Goal: Task Accomplishment & Management: Complete application form

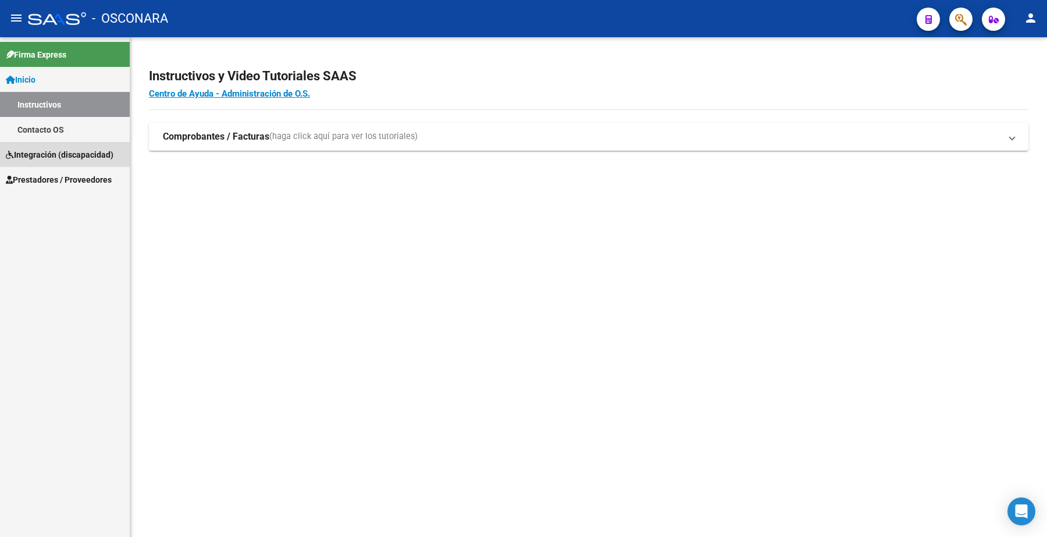
click at [62, 153] on span "Integración (discapacidad)" at bounding box center [60, 154] width 108 height 13
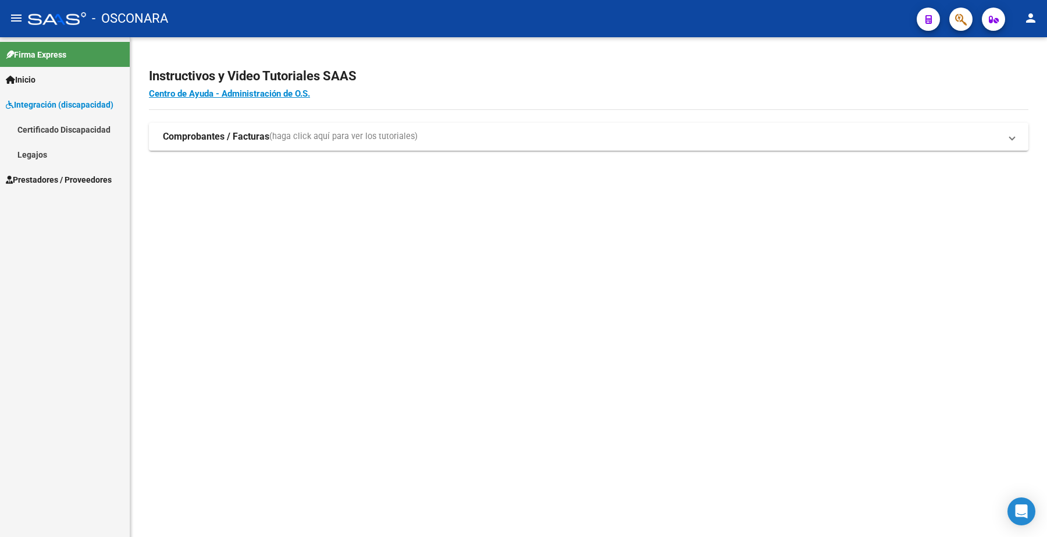
click at [86, 108] on span "Integración (discapacidad)" at bounding box center [60, 104] width 108 height 13
click at [80, 135] on span "Prestadores / Proveedores" at bounding box center [59, 129] width 106 height 13
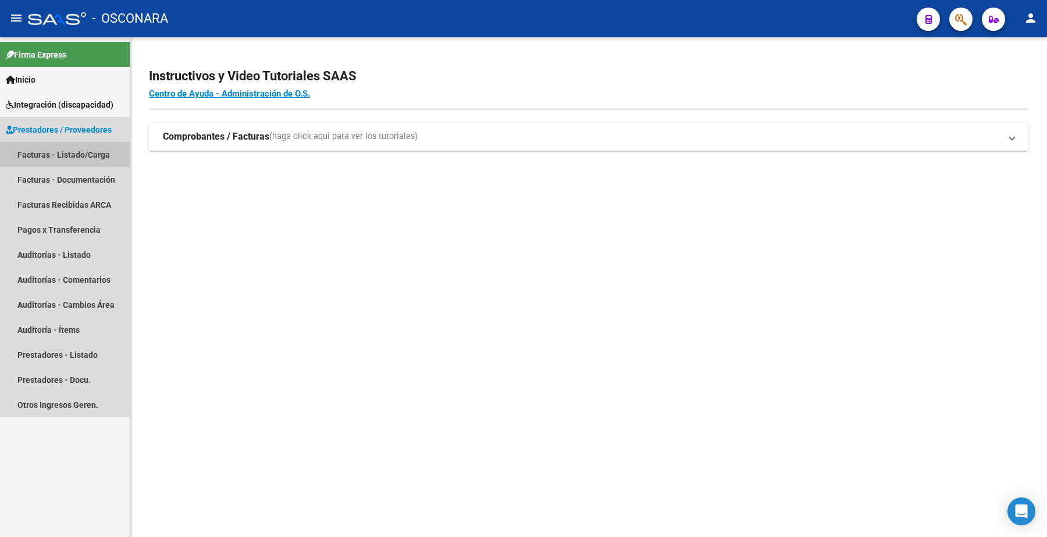
click at [80, 155] on link "Facturas - Listado/Carga" at bounding box center [65, 154] width 130 height 25
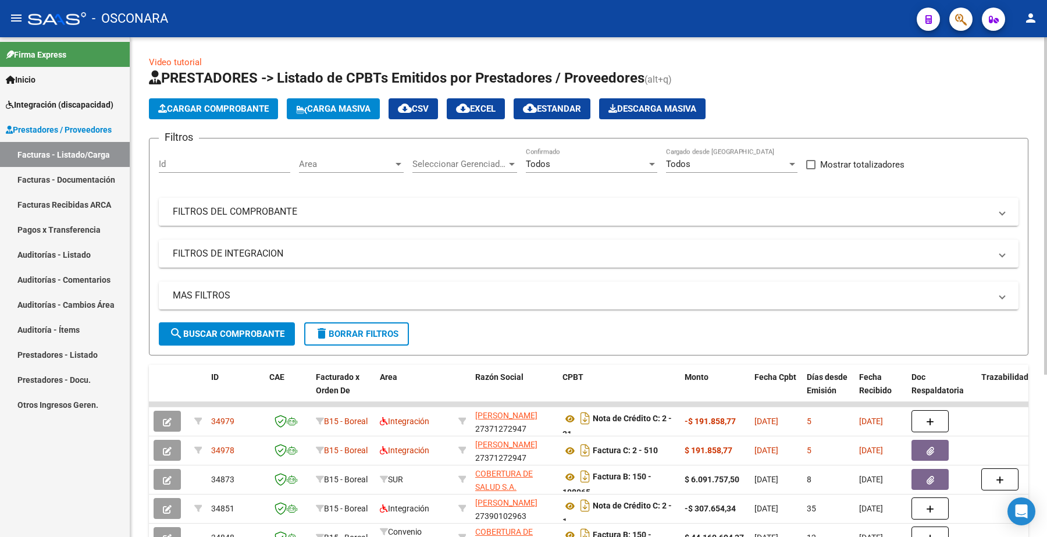
click at [344, 217] on mat-expansion-panel-header "FILTROS DEL COMPROBANTE" at bounding box center [589, 212] width 860 height 28
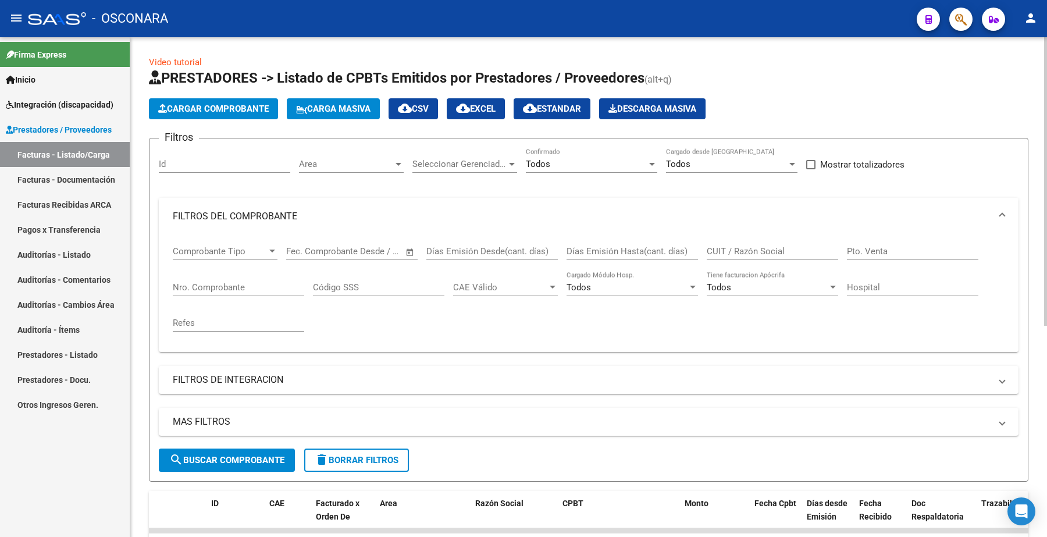
click at [734, 246] on input "CUIT / Razón Social" at bounding box center [772, 251] width 131 height 10
paste input "20354713455"
type input "20354713455"
click at [221, 449] on button "search Buscar Comprobante" at bounding box center [227, 459] width 136 height 23
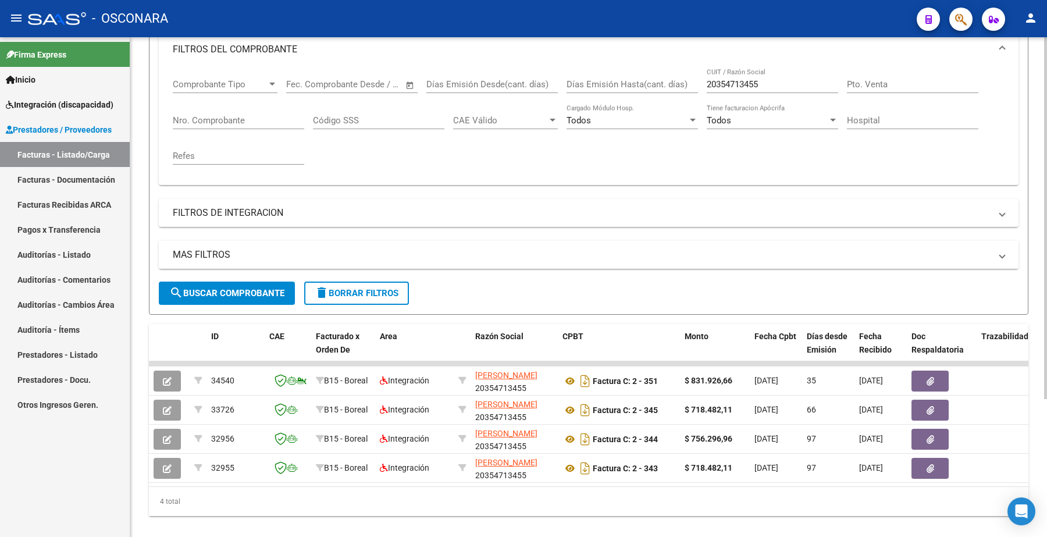
scroll to position [192, 0]
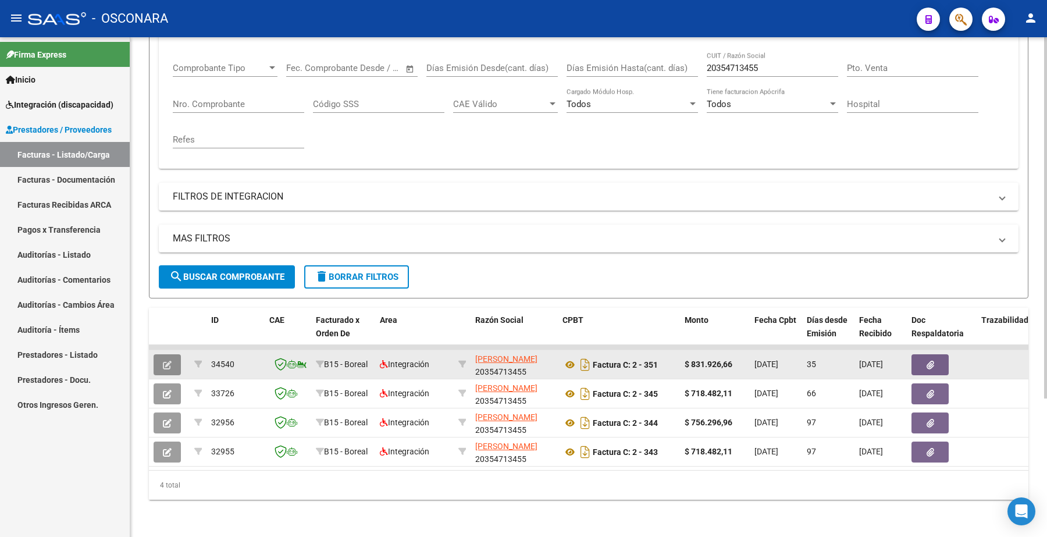
click at [172, 354] on button "button" at bounding box center [167, 364] width 27 height 21
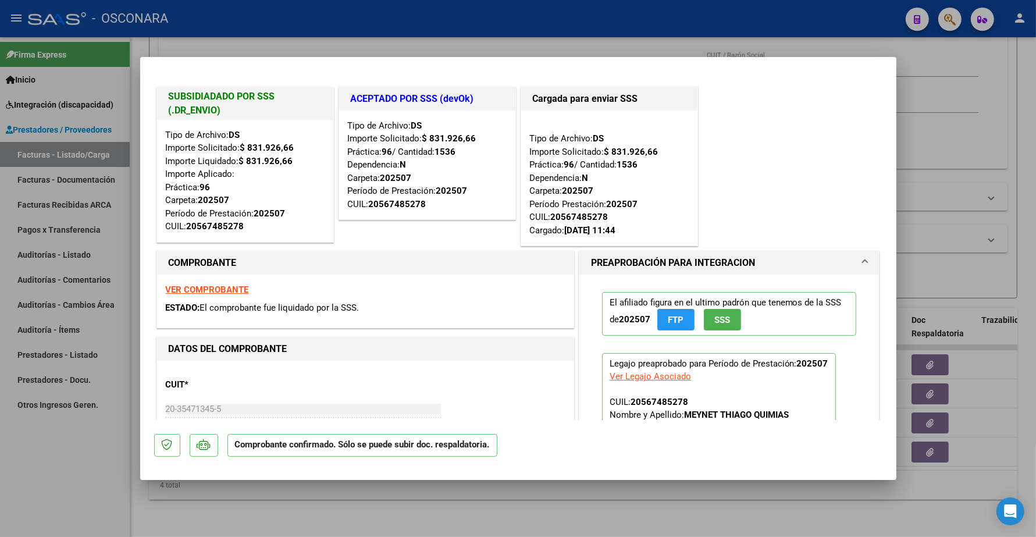
type input "$ 0,00"
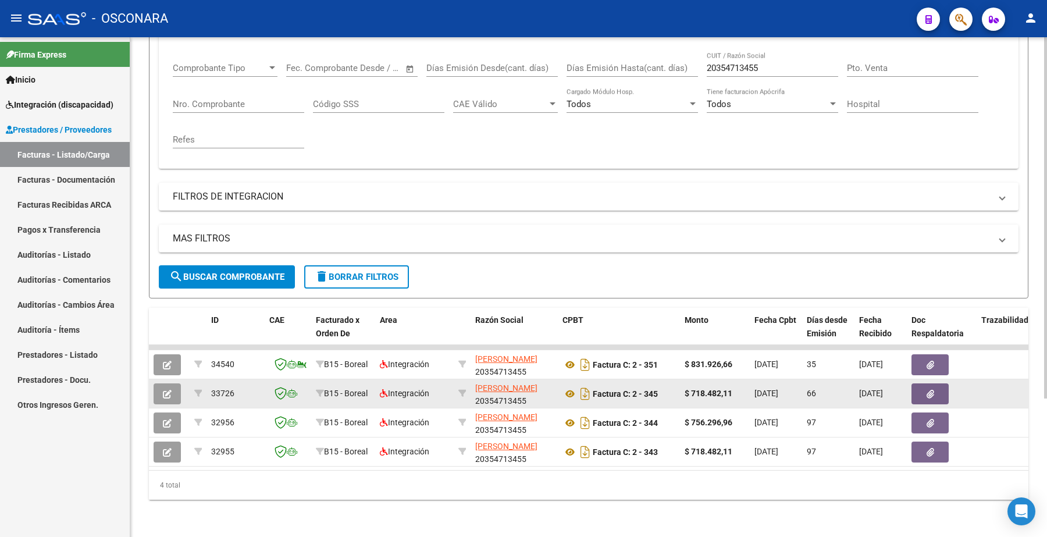
click at [174, 385] on button "button" at bounding box center [167, 393] width 27 height 21
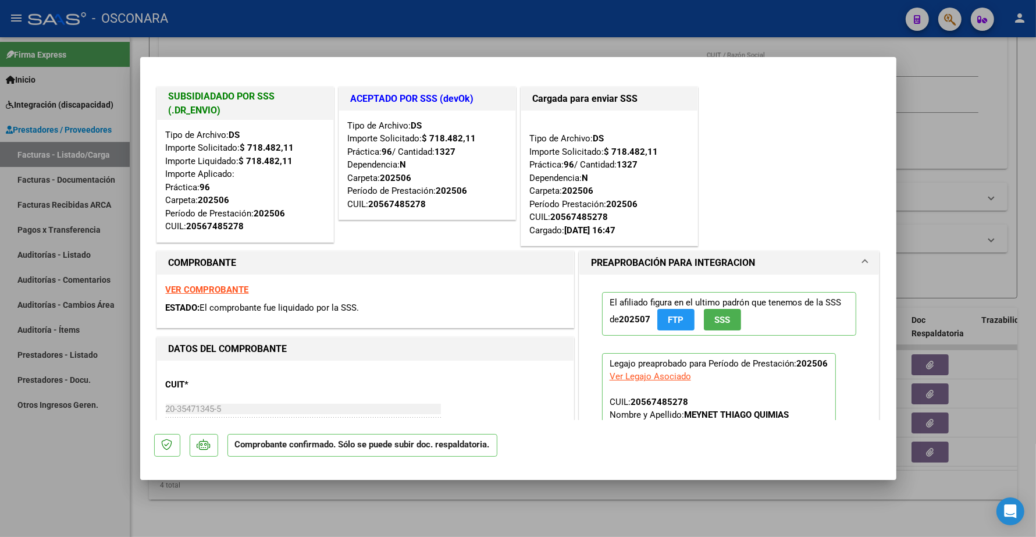
type input "$ 0,00"
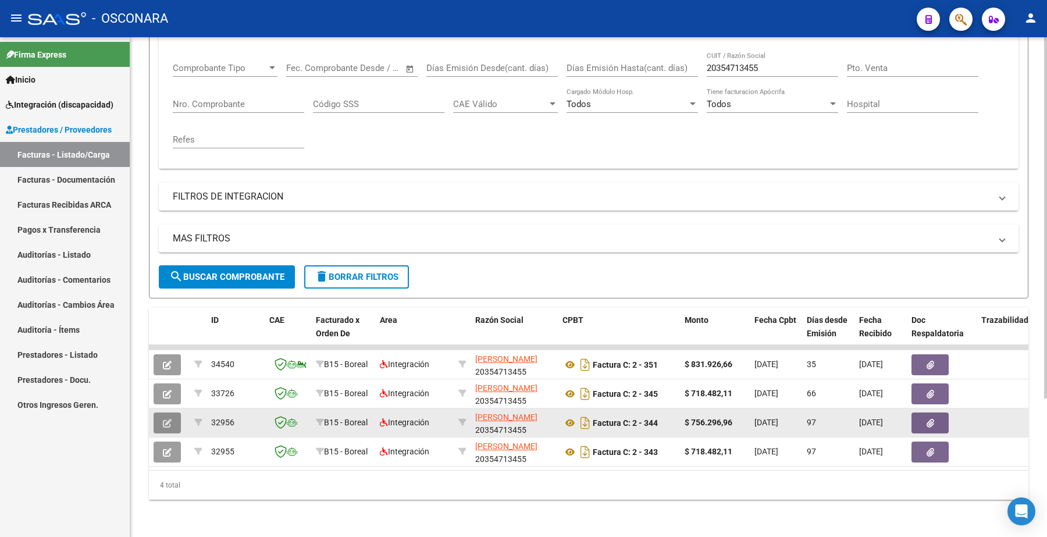
click at [174, 414] on button "button" at bounding box center [167, 422] width 27 height 21
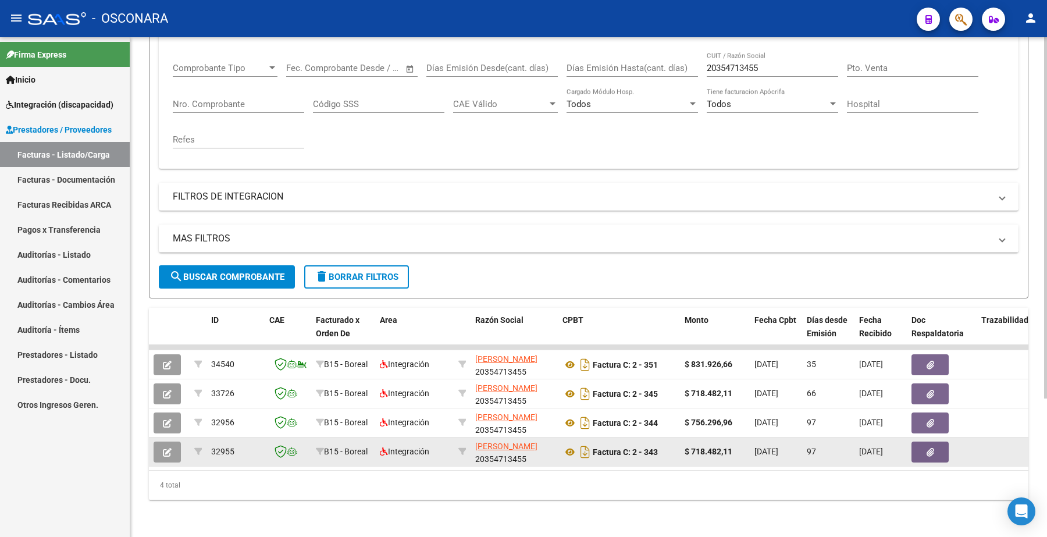
click at [163, 448] on icon "button" at bounding box center [167, 452] width 9 height 9
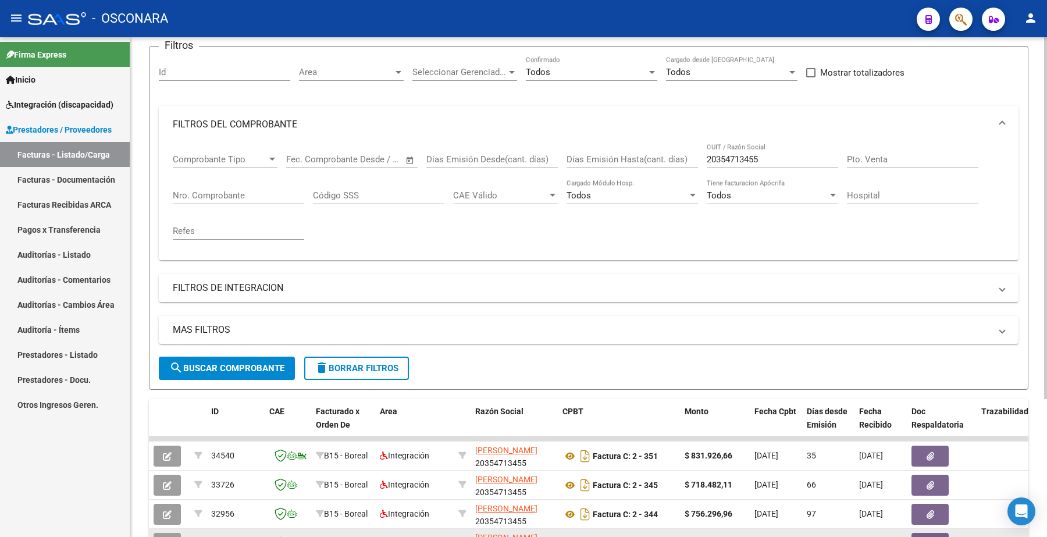
scroll to position [0, 0]
